Goal: Check status: Check status

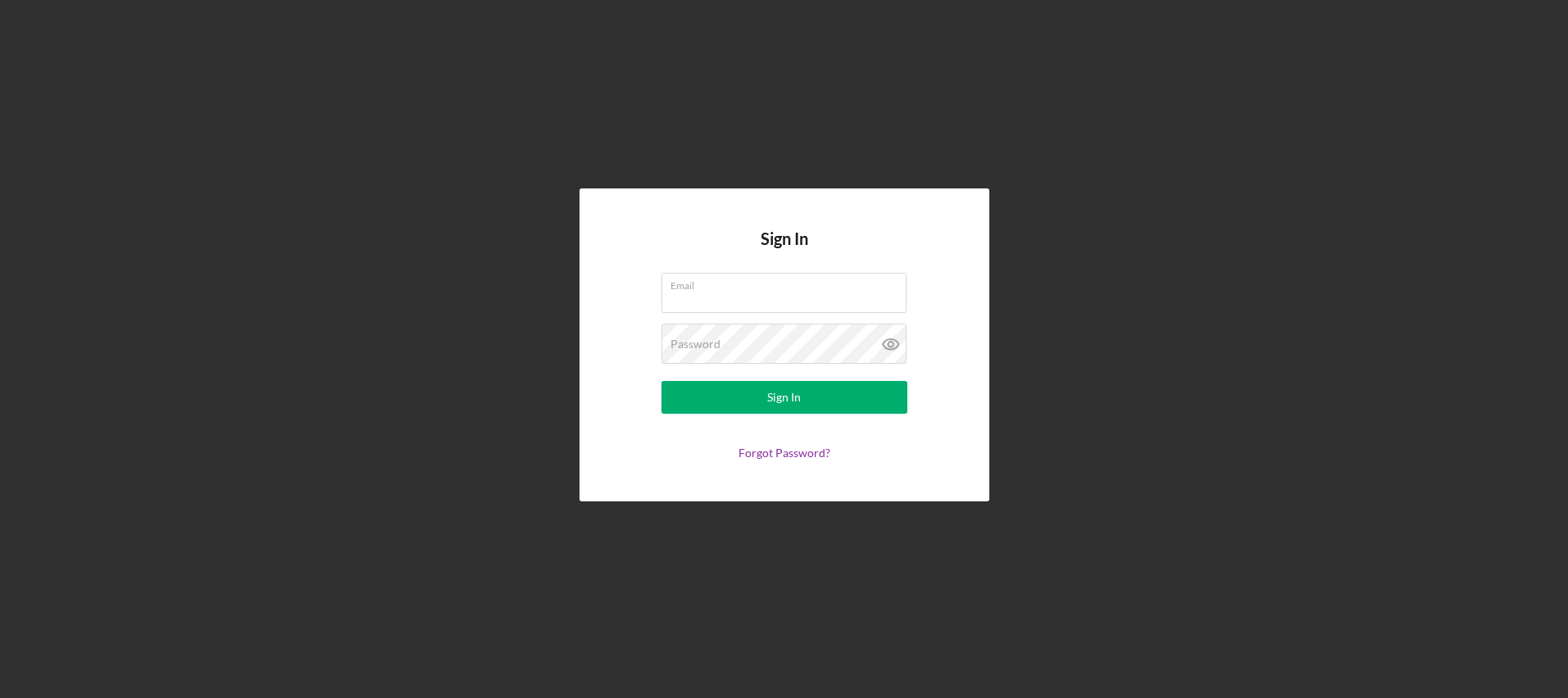
click at [0, 697] on com-1password-button at bounding box center [0, 698] width 0 height 0
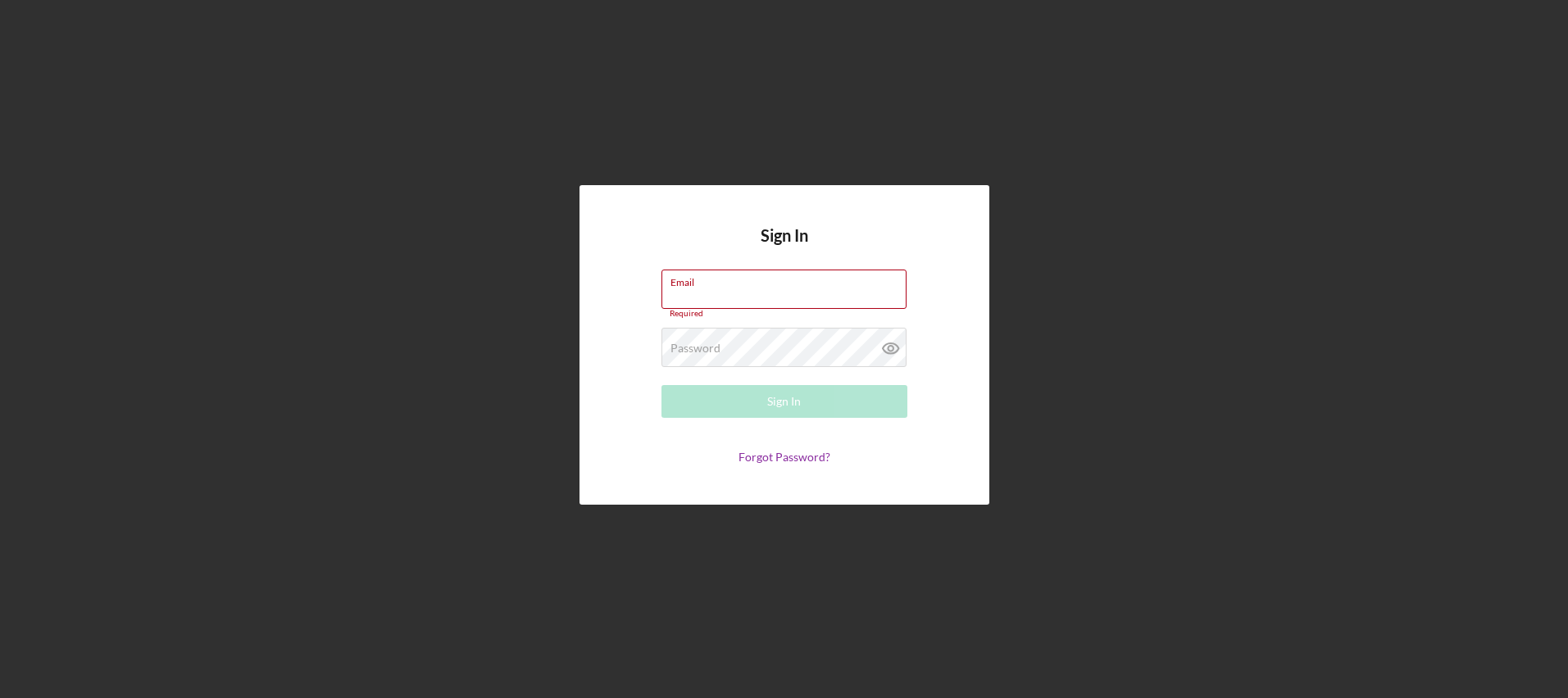
type input "[EMAIL_ADDRESS][DOMAIN_NAME]"
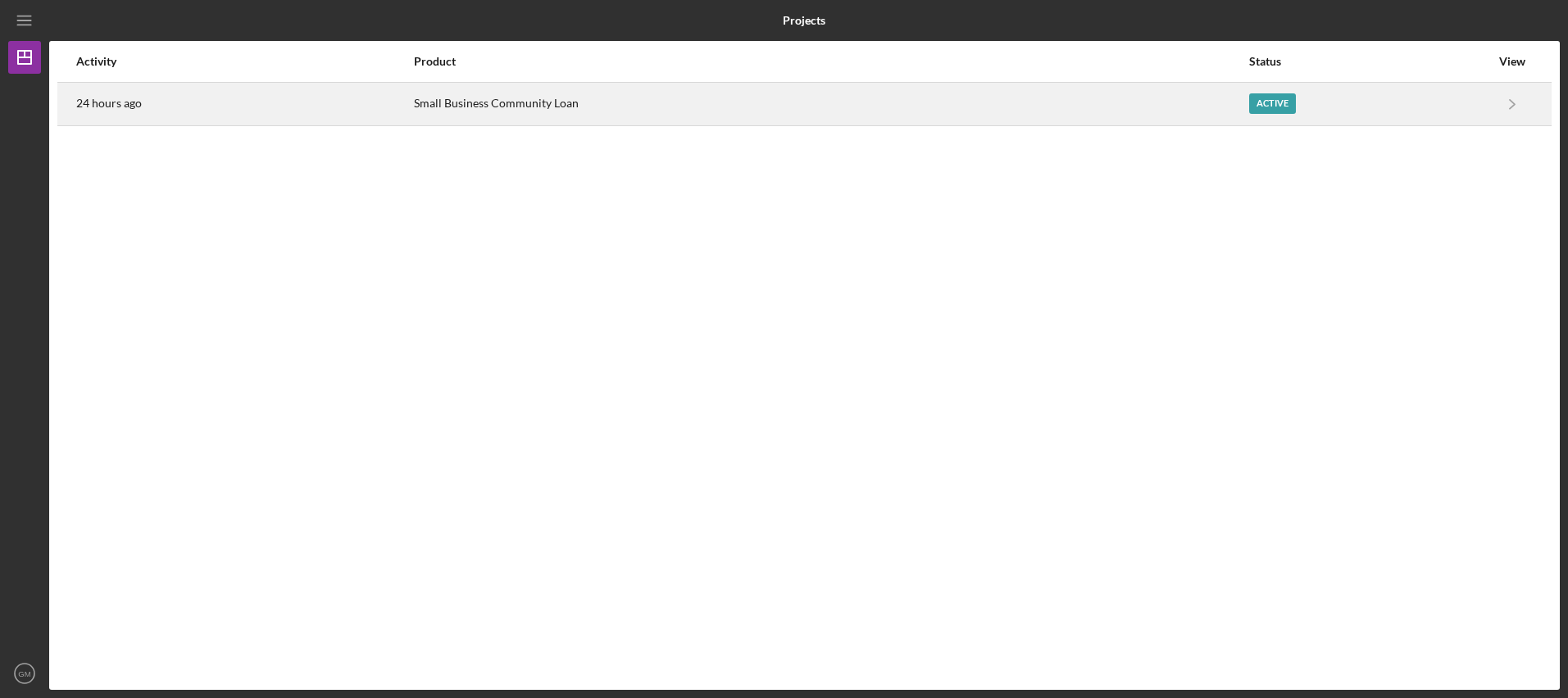
click at [1261, 104] on div "Active" at bounding box center [1272, 103] width 47 height 20
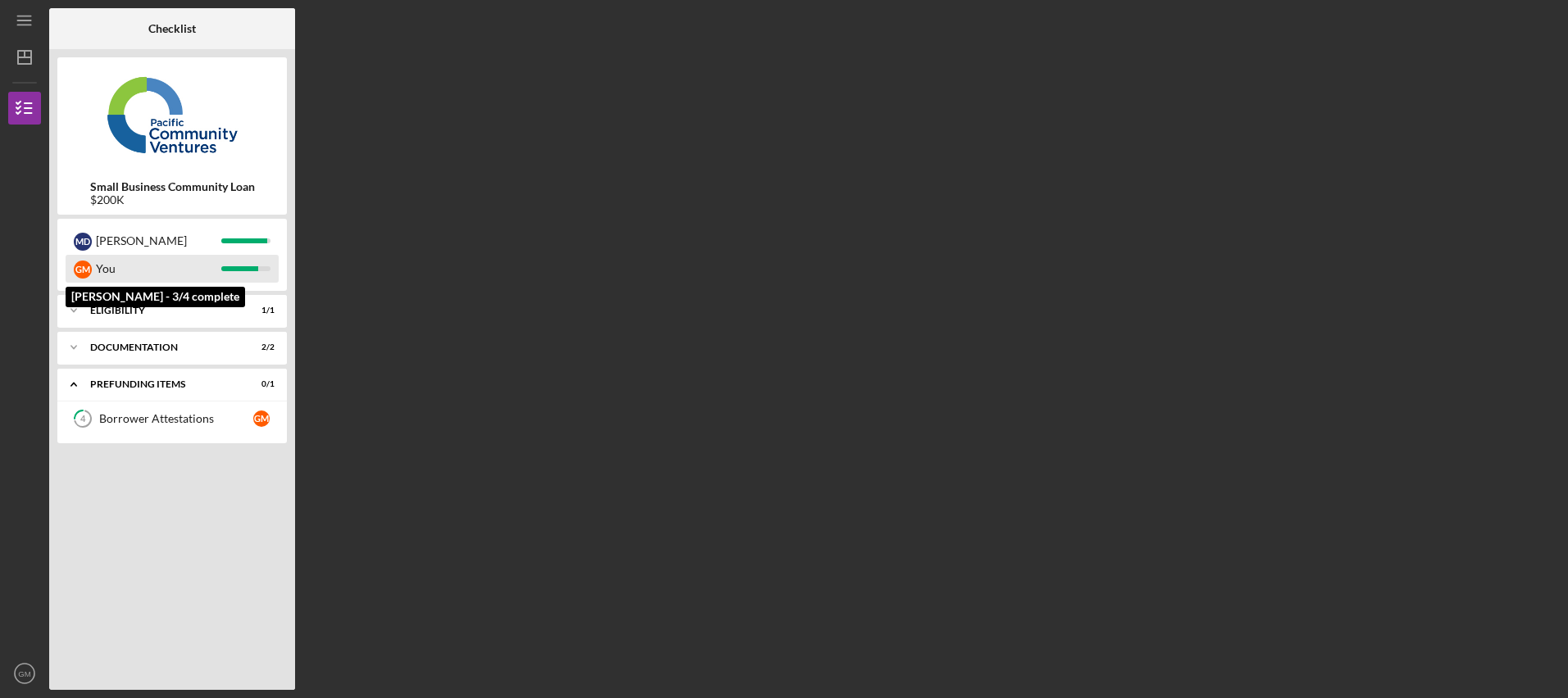
click at [185, 261] on div "You" at bounding box center [158, 269] width 125 height 27
click at [872, 202] on div "Checklist Small Business Community Loan $200K M D [PERSON_NAME] You Icon/Expand…" at bounding box center [804, 349] width 1510 height 682
click at [831, 271] on div "Checklist Small Business Community Loan $200K M D [PERSON_NAME] You Icon/Expand…" at bounding box center [804, 349] width 1510 height 682
